Goal: Task Accomplishment & Management: Use online tool/utility

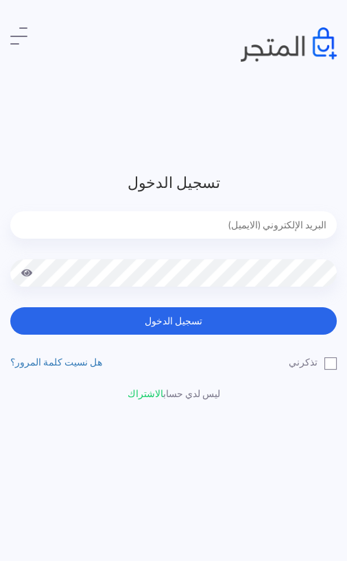
type input "[EMAIL_ADDRESS][DOMAIN_NAME]"
click at [173, 321] on button "تسجيل الدخول" at bounding box center [173, 320] width 326 height 27
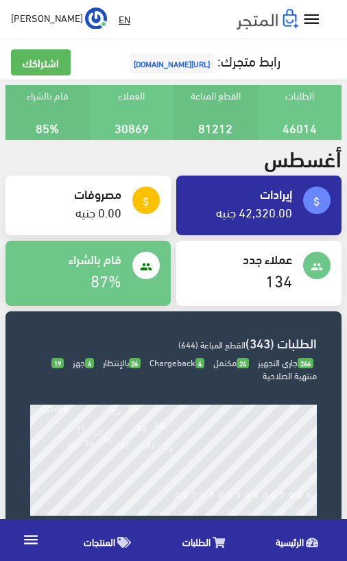
click at [211, 533] on link "الطلبات" at bounding box center [206, 539] width 93 height 35
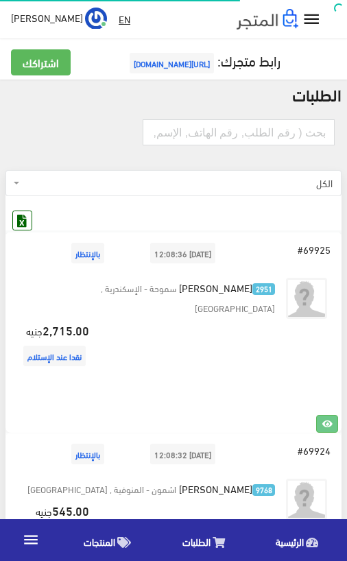
click at [25, 229] on icon at bounding box center [22, 220] width 18 height 18
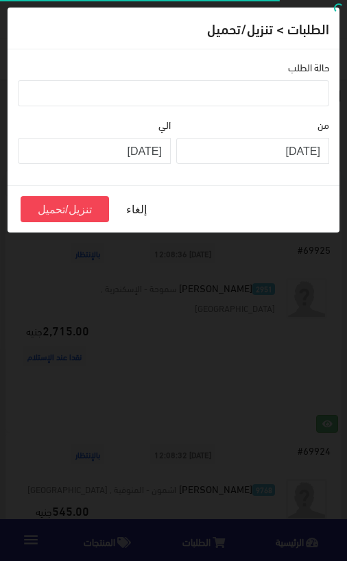
click at [311, 93] on ul at bounding box center [174, 92] width 310 height 22
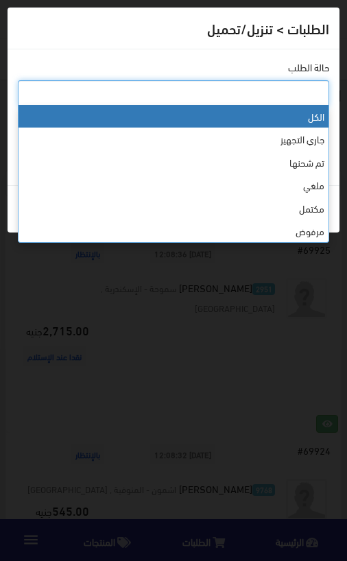
select select "1"
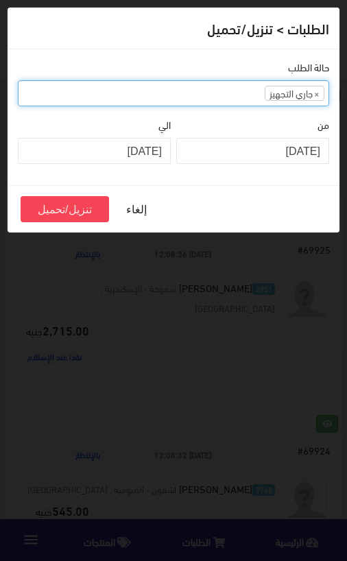
click at [241, 84] on ul "× جاري التجهيز" at bounding box center [174, 92] width 310 height 22
click at [183, 88] on ul "× جاري التجهيز × تم شحنها" at bounding box center [174, 92] width 310 height 22
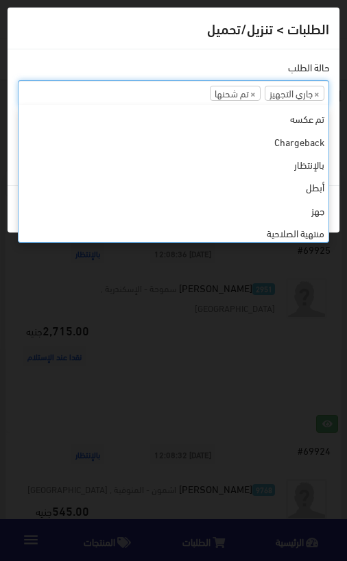
scroll to position [134, 0]
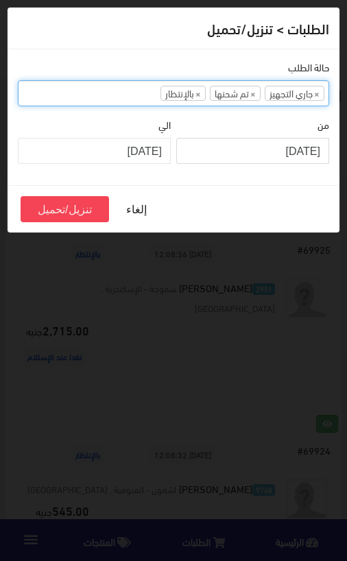
click at [311, 145] on input "2025-08-01" at bounding box center [252, 151] width 153 height 26
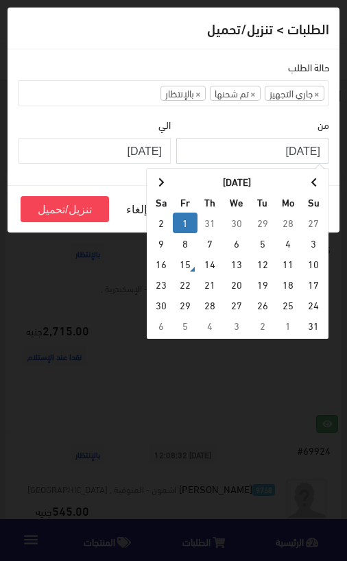
click at [320, 180] on th at bounding box center [314, 181] width 24 height 21
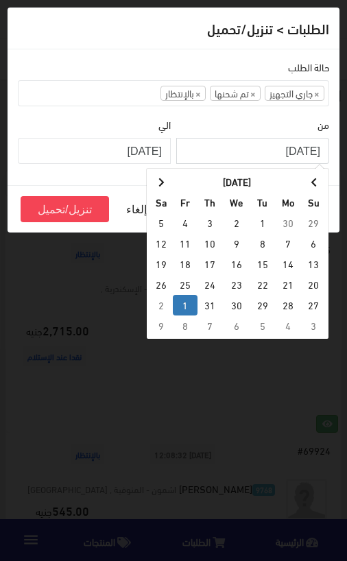
click at [262, 210] on th "Tu" at bounding box center [262, 202] width 25 height 21
click at [274, 215] on td "1" at bounding box center [262, 223] width 25 height 21
type input "2025-07-01"
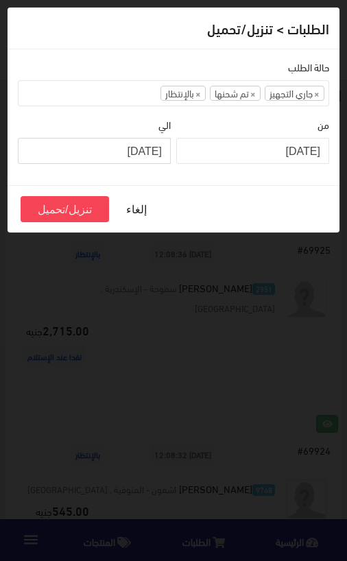
click at [148, 140] on input "2025-08-14" at bounding box center [94, 151] width 153 height 26
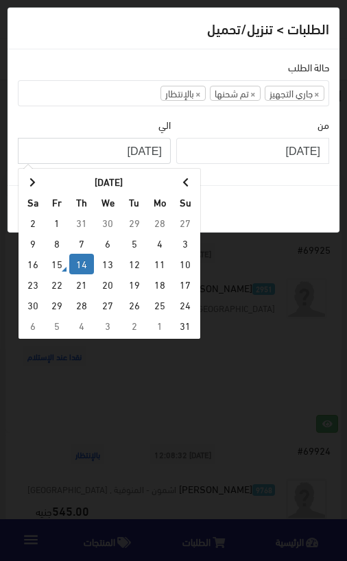
click at [191, 177] on th at bounding box center [185, 181] width 24 height 21
click at [91, 298] on td "31" at bounding box center [81, 305] width 25 height 21
type input "2025-07-31"
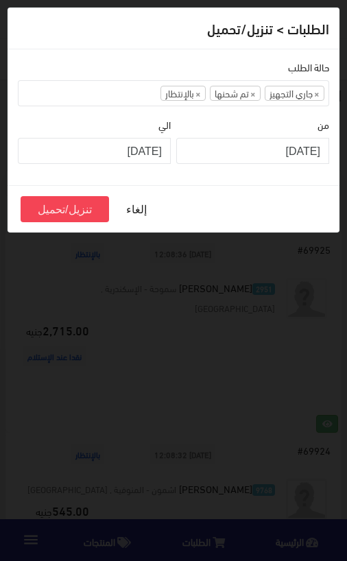
click at [74, 205] on button "تنزيل/تحميل" at bounding box center [65, 209] width 88 height 26
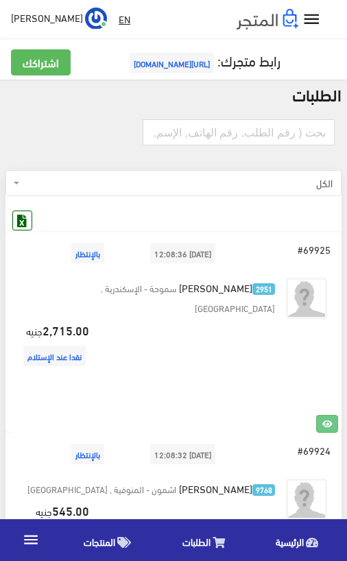
click at [30, 221] on icon at bounding box center [22, 220] width 18 height 18
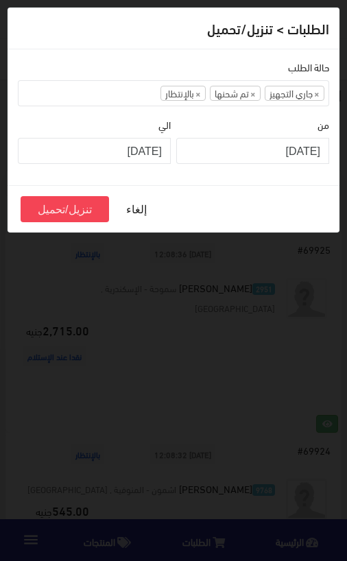
click at [317, 81] on ul "× جاري التجهيز × تم شحنها × بالإنتظار" at bounding box center [174, 92] width 310 height 22
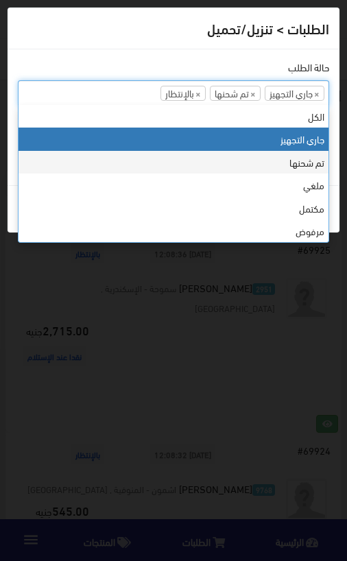
click at [321, 87] on li "× جاري التجهيز" at bounding box center [295, 93] width 60 height 15
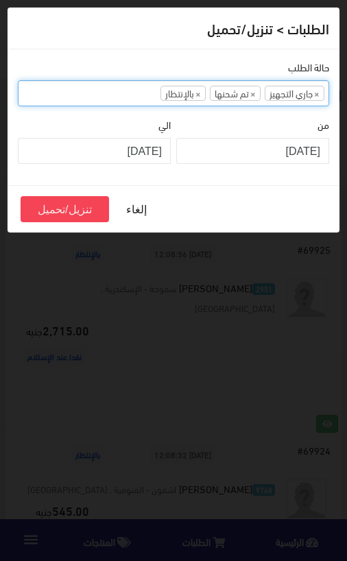
click at [314, 95] on span "×" at bounding box center [316, 93] width 5 height 14
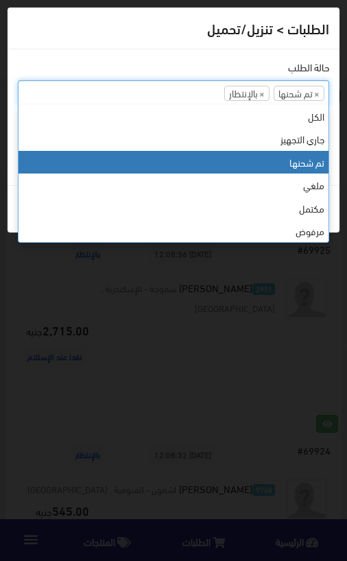
click at [320, 86] on li "× تم شحنها" at bounding box center [299, 93] width 51 height 15
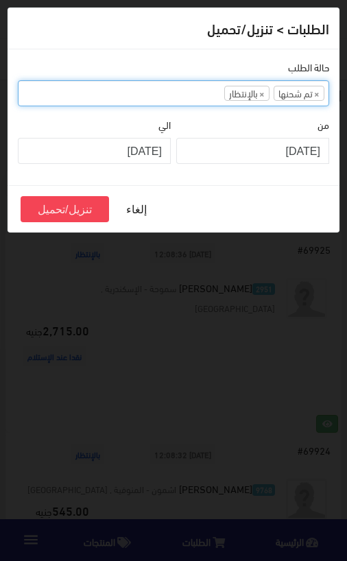
click at [324, 88] on ul "× تم شحنها × بالإنتظار" at bounding box center [174, 92] width 310 height 22
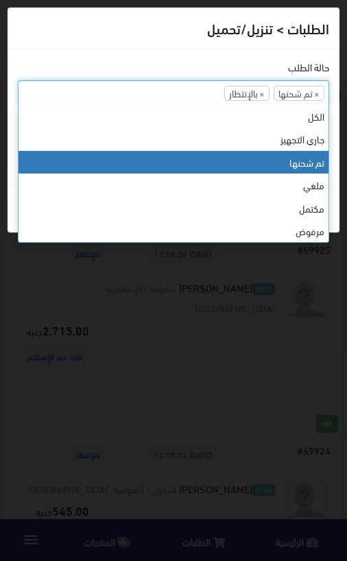
click at [316, 91] on span "×" at bounding box center [316, 93] width 5 height 14
select select "11"
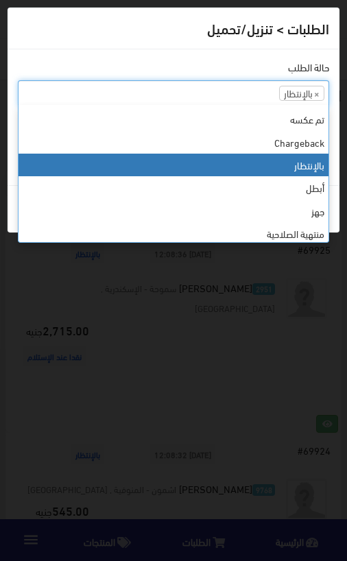
click at [318, 86] on span "×" at bounding box center [316, 93] width 5 height 14
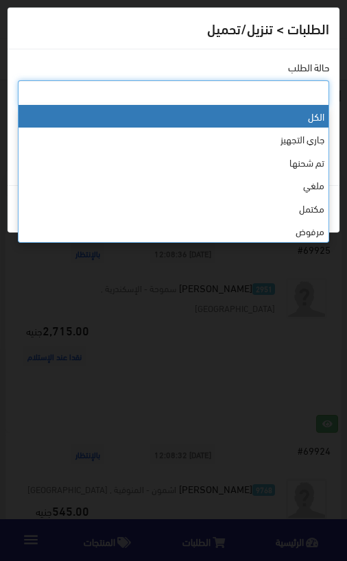
select select "0"
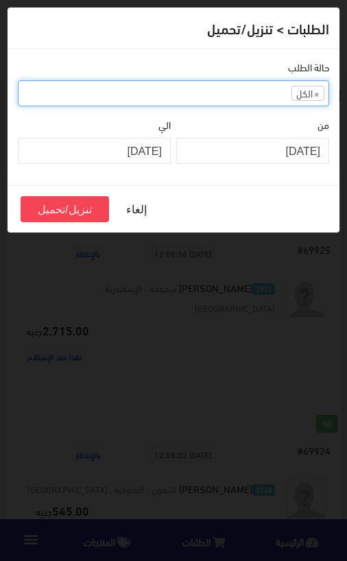
click at [64, 221] on button "تنزيل/تحميل" at bounding box center [65, 209] width 88 height 26
